Goal: Download file/media

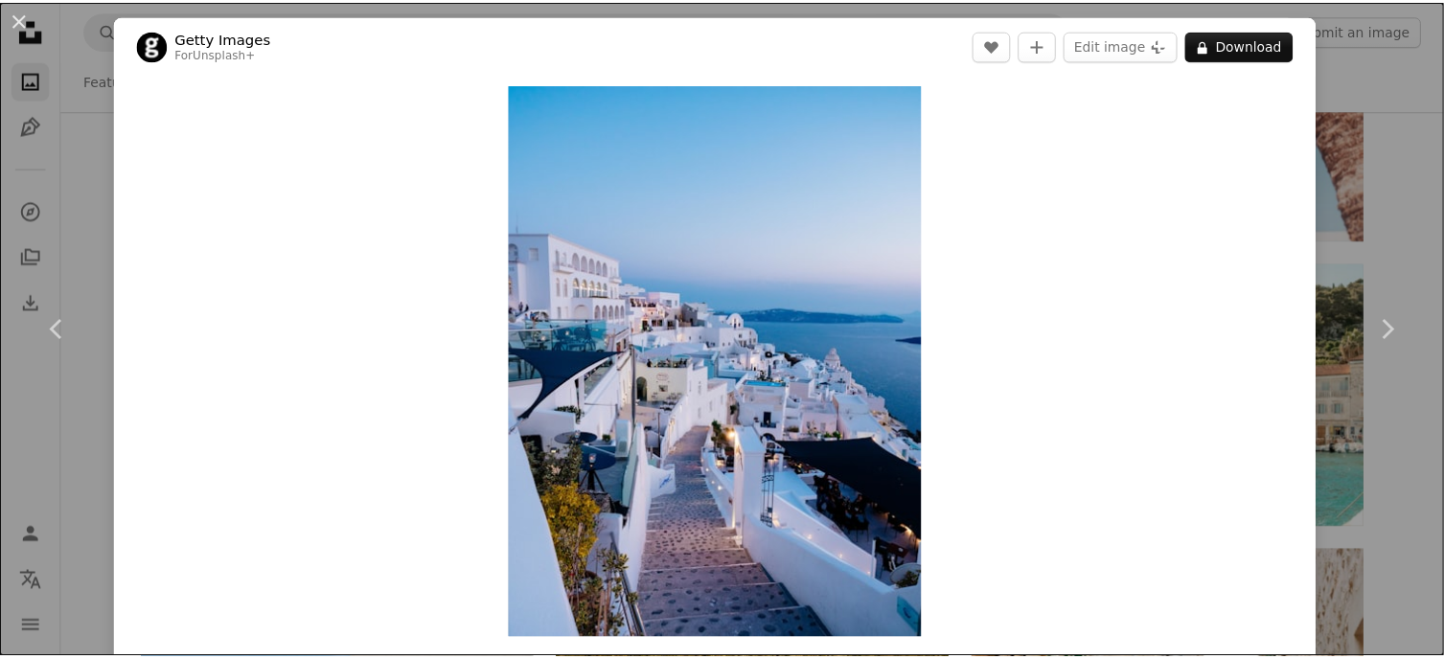
scroll to position [12267, 0]
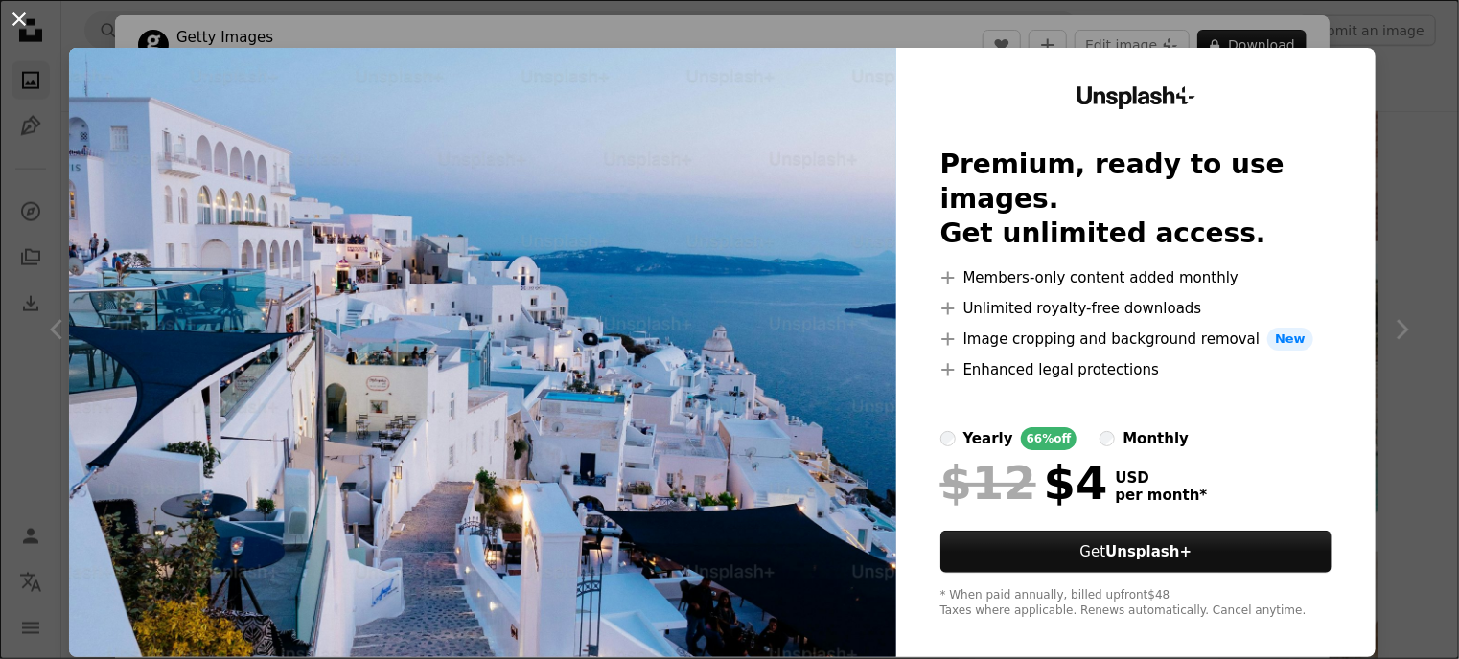
click at [19, 18] on button "An X shape" at bounding box center [19, 19] width 23 height 23
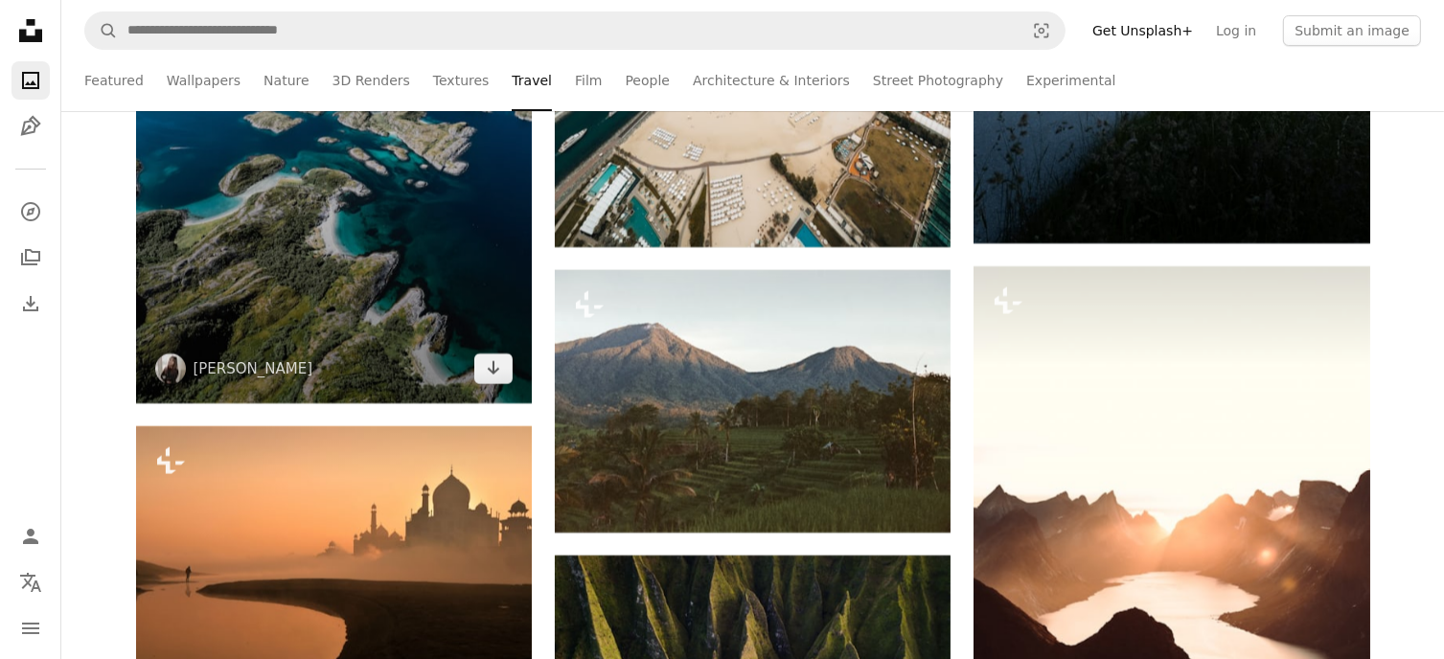
scroll to position [21659, 0]
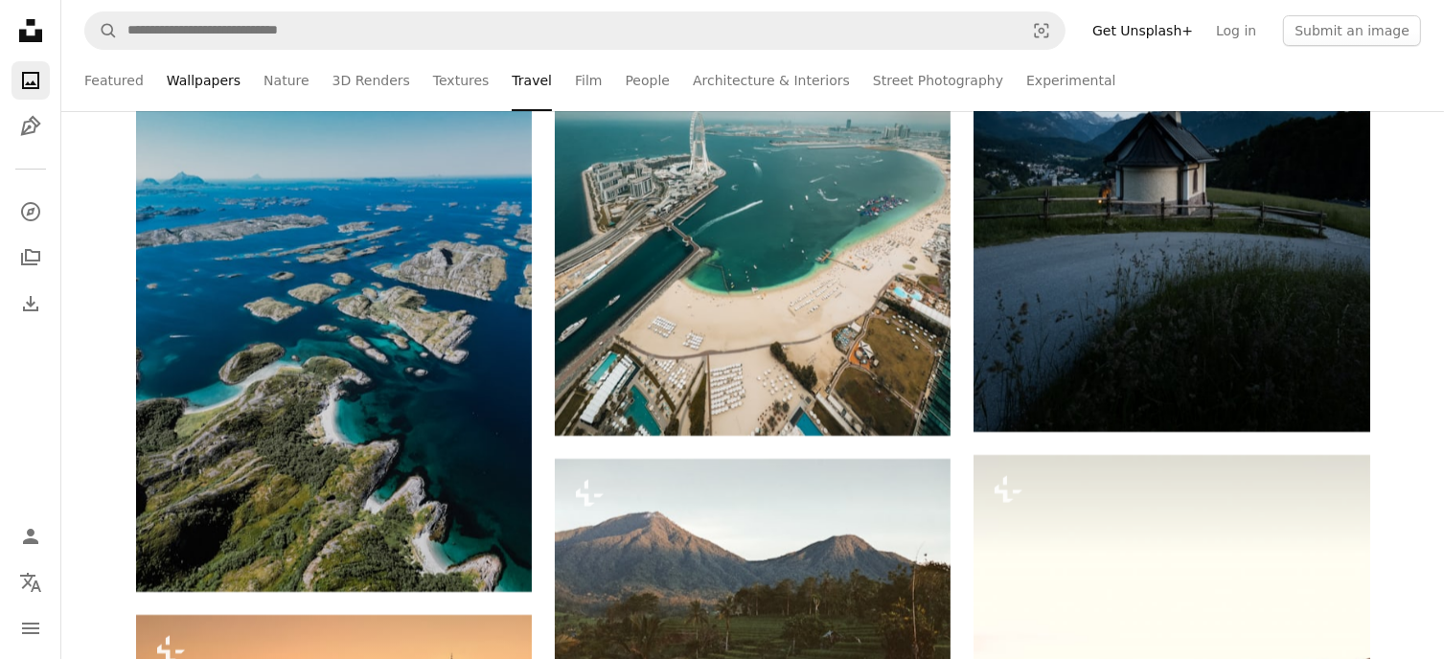
click at [200, 94] on link "Wallpapers" at bounding box center [204, 80] width 74 height 61
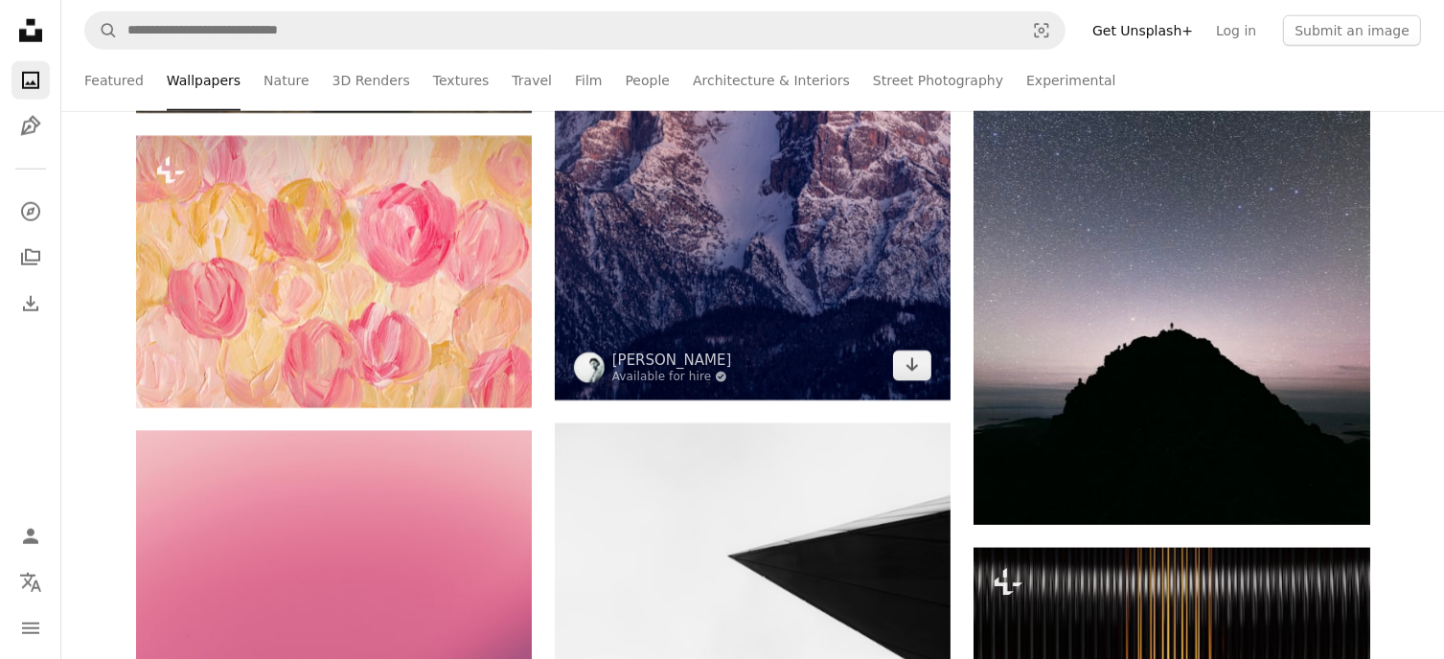
scroll to position [9296, 0]
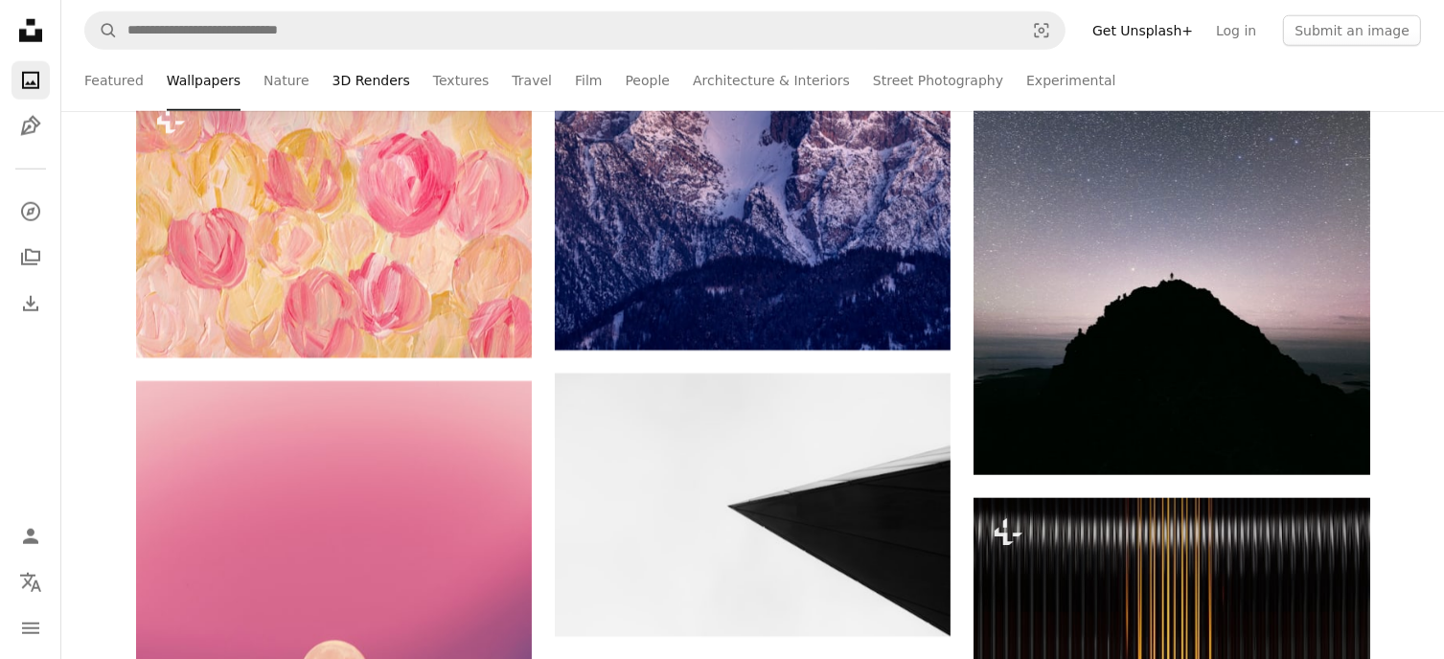
click at [351, 80] on link "3D Renders" at bounding box center [372, 80] width 78 height 61
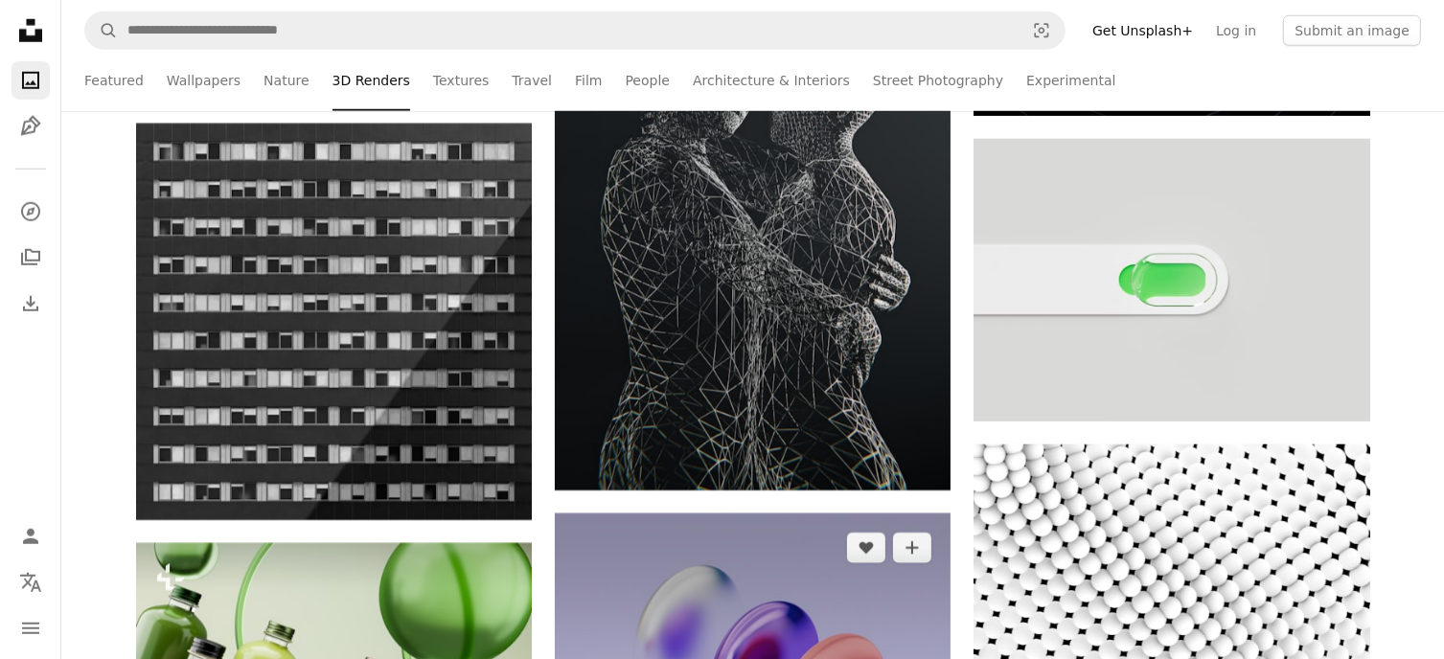
scroll to position [8625, 0]
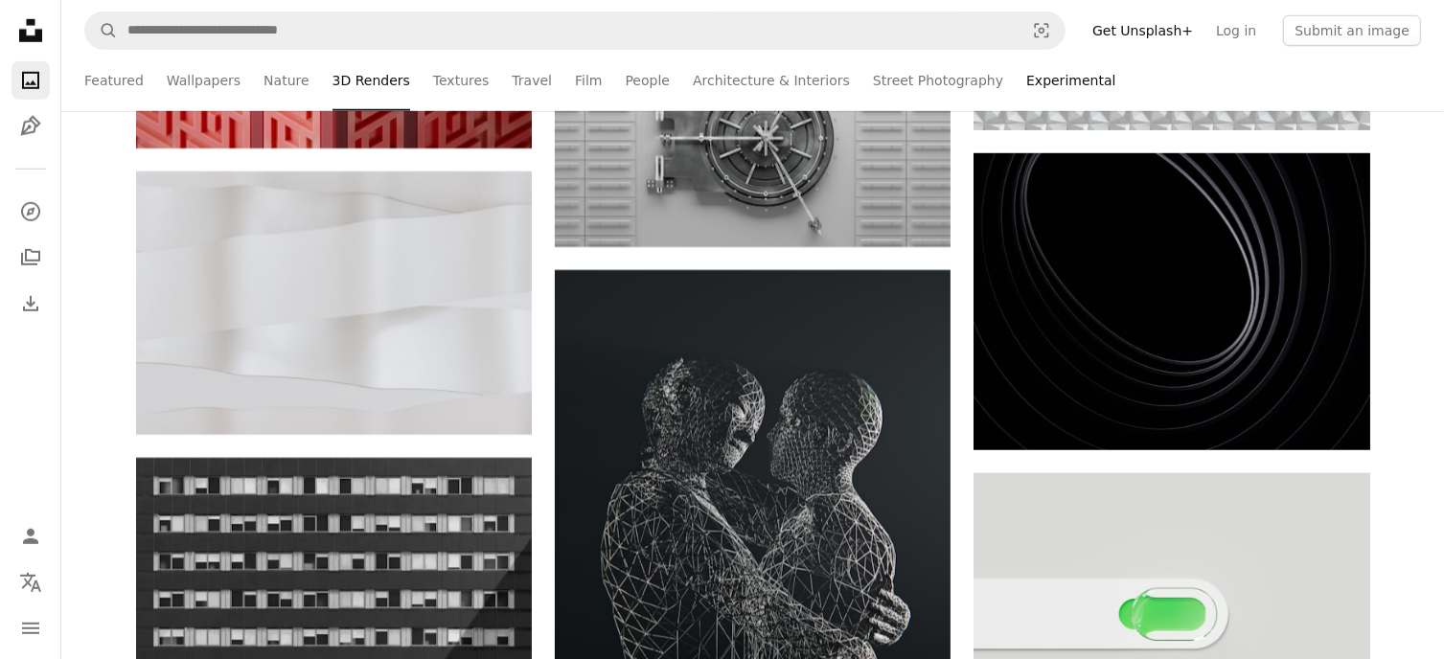
click at [1026, 78] on link "Experimental" at bounding box center [1070, 80] width 89 height 61
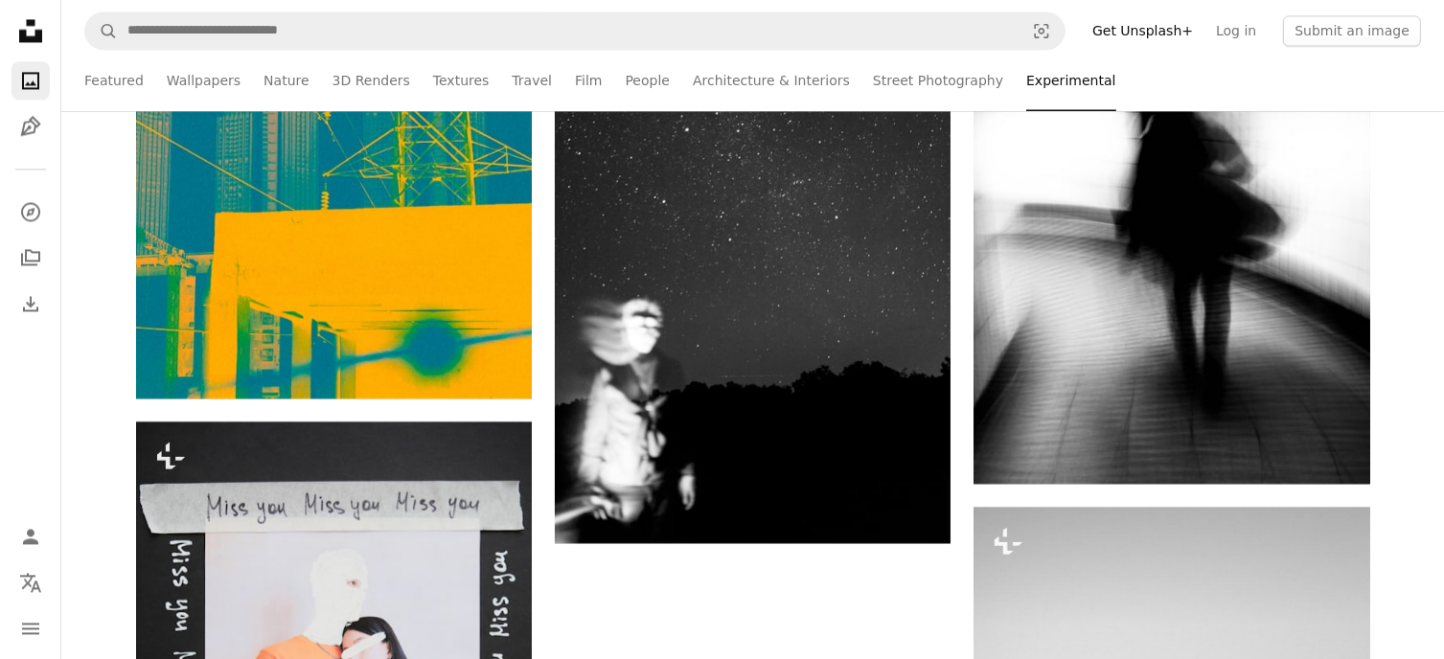
scroll to position [3797, 0]
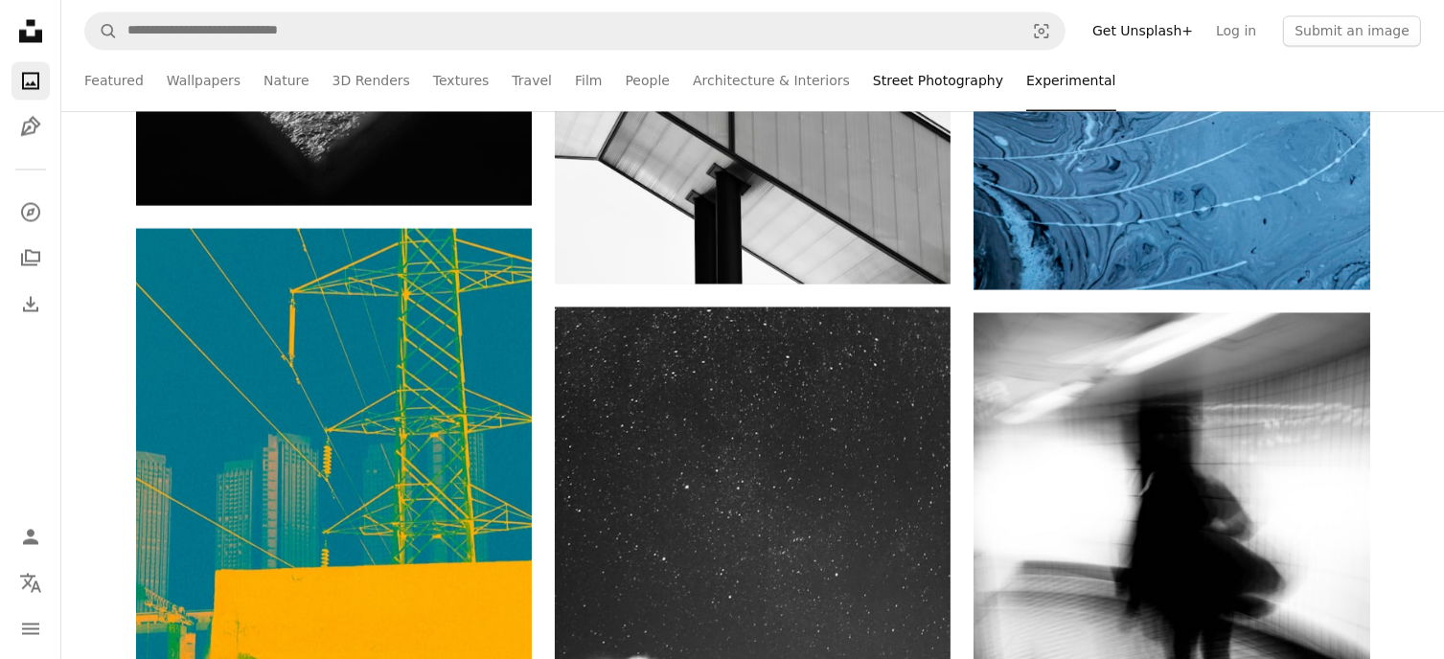
click at [873, 87] on link "Street Photography" at bounding box center [938, 80] width 130 height 61
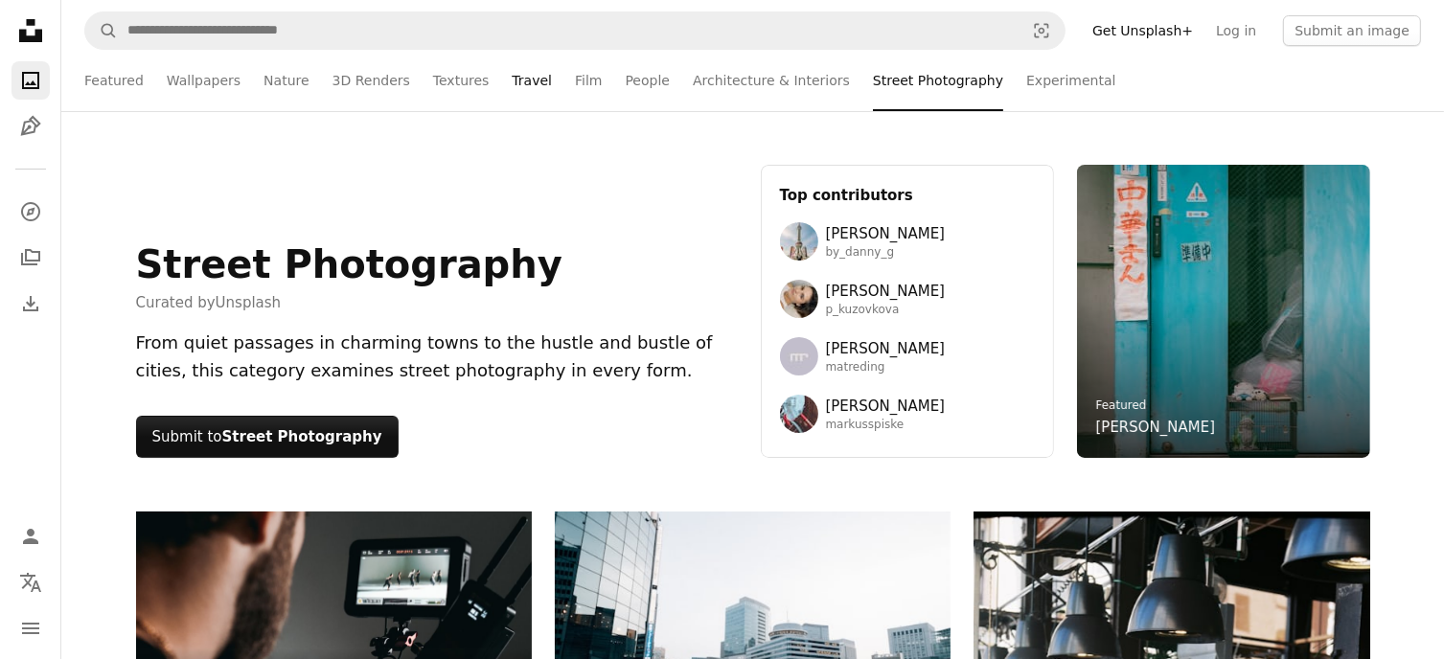
click at [512, 83] on link "Travel" at bounding box center [532, 80] width 40 height 61
click at [575, 79] on link "Film" at bounding box center [588, 80] width 27 height 61
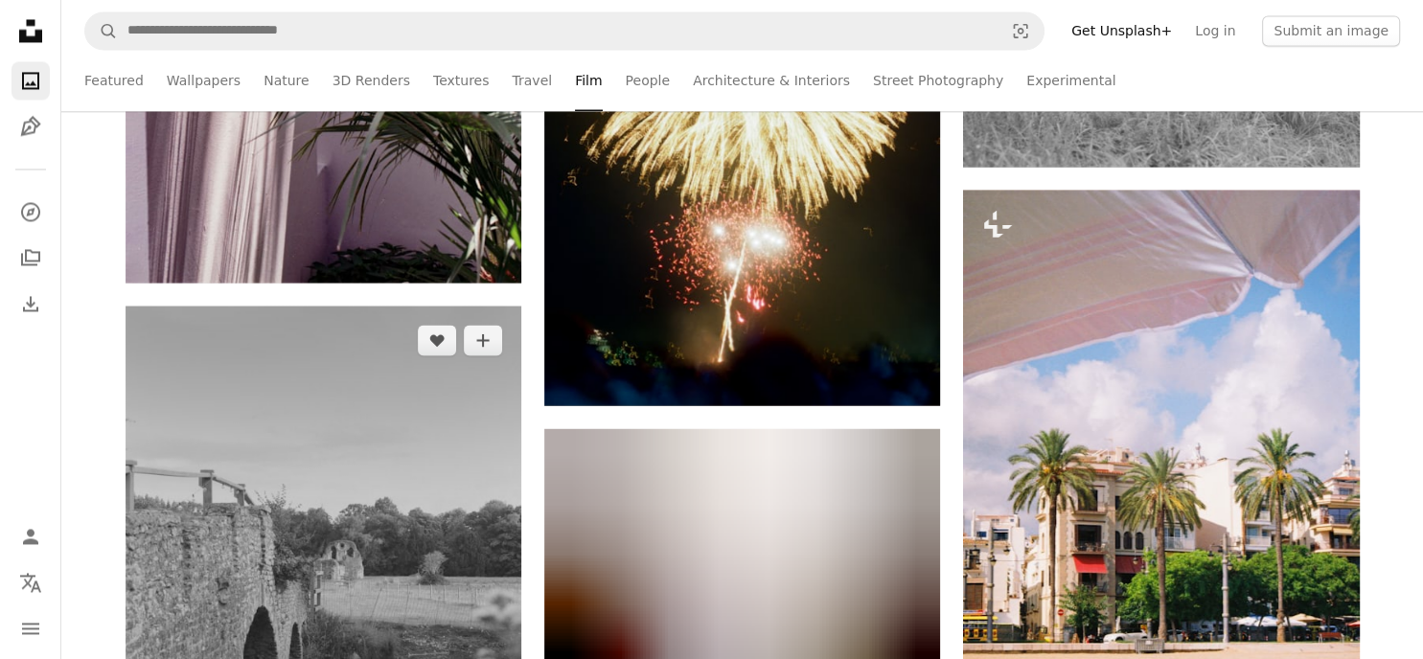
scroll to position [10957, 0]
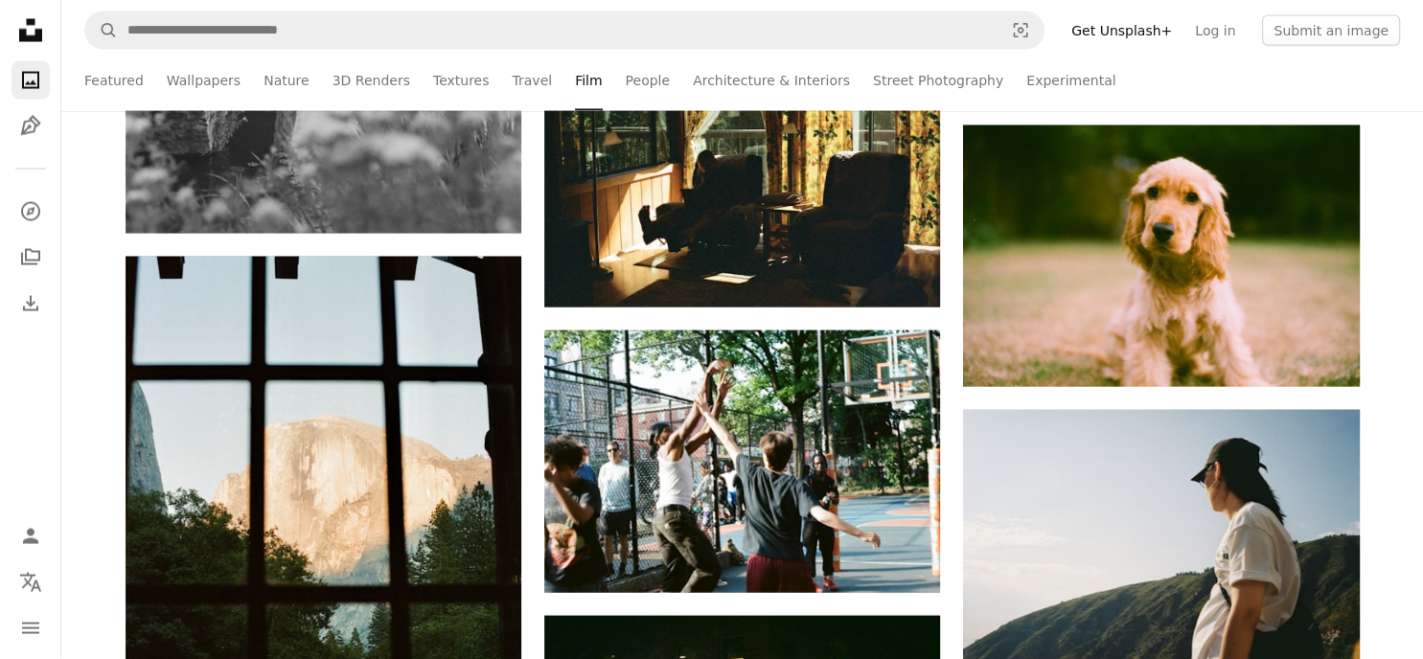
click at [519, 76] on ul "Featured Wallpapers Nature 3D Renders Textures Travel Film People Architecture …" at bounding box center [783, 80] width 1233 height 61
click at [512, 80] on link "Travel" at bounding box center [532, 80] width 40 height 61
